Goal: Find specific page/section: Find specific page/section

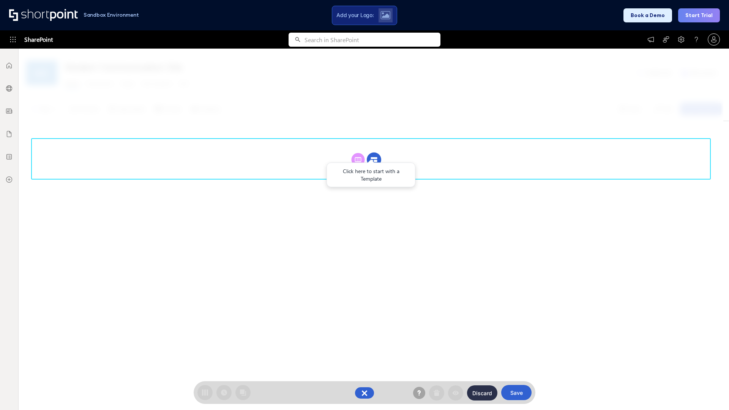
click at [374, 159] on circle at bounding box center [374, 160] width 14 height 14
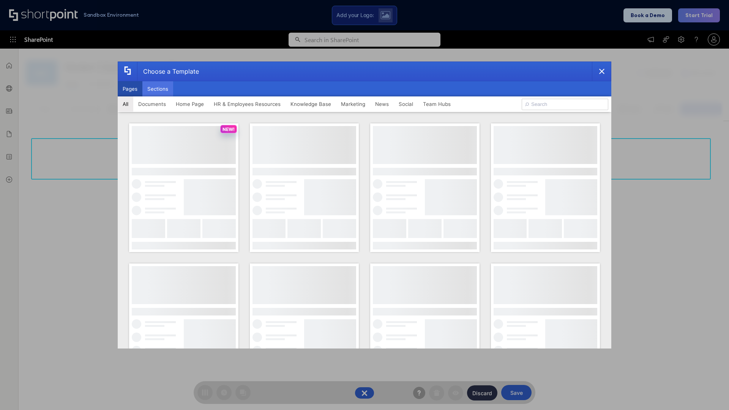
click at [157, 89] on button "Sections" at bounding box center [157, 88] width 31 height 15
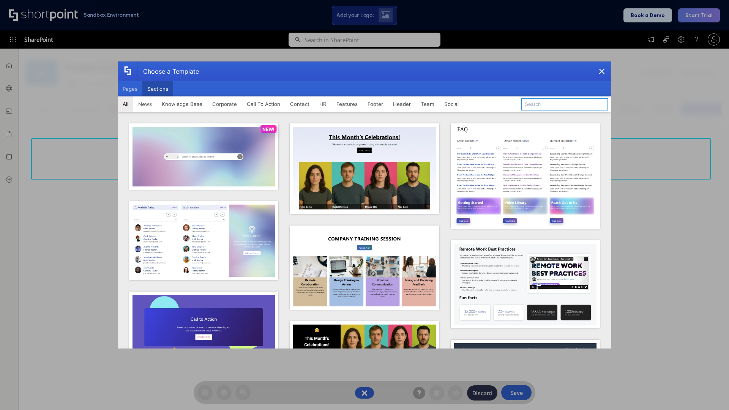
type input "Teammate 1"
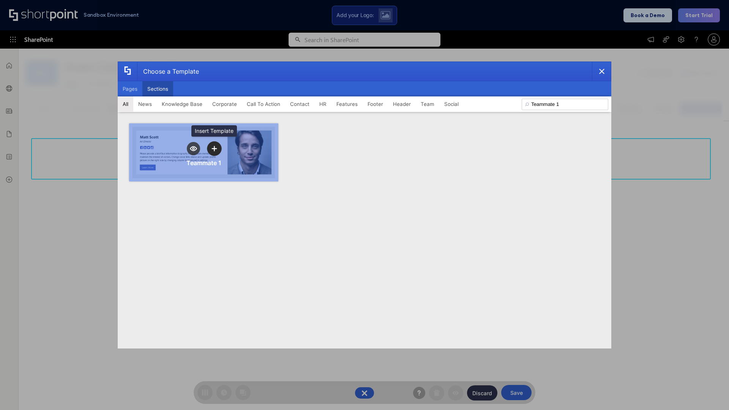
click at [214, 148] on icon "template selector" at bounding box center [213, 148] width 5 height 5
